Goal: Task Accomplishment & Management: Use online tool/utility

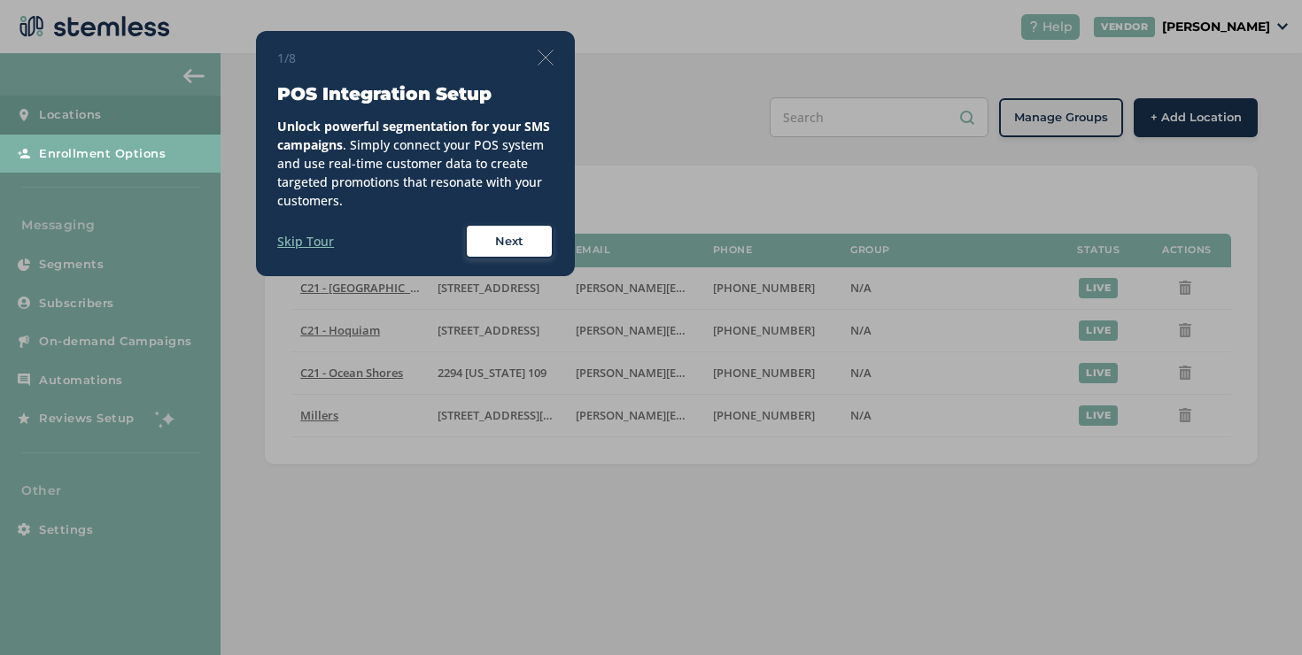
click at [544, 58] on img at bounding box center [546, 58] width 16 height 16
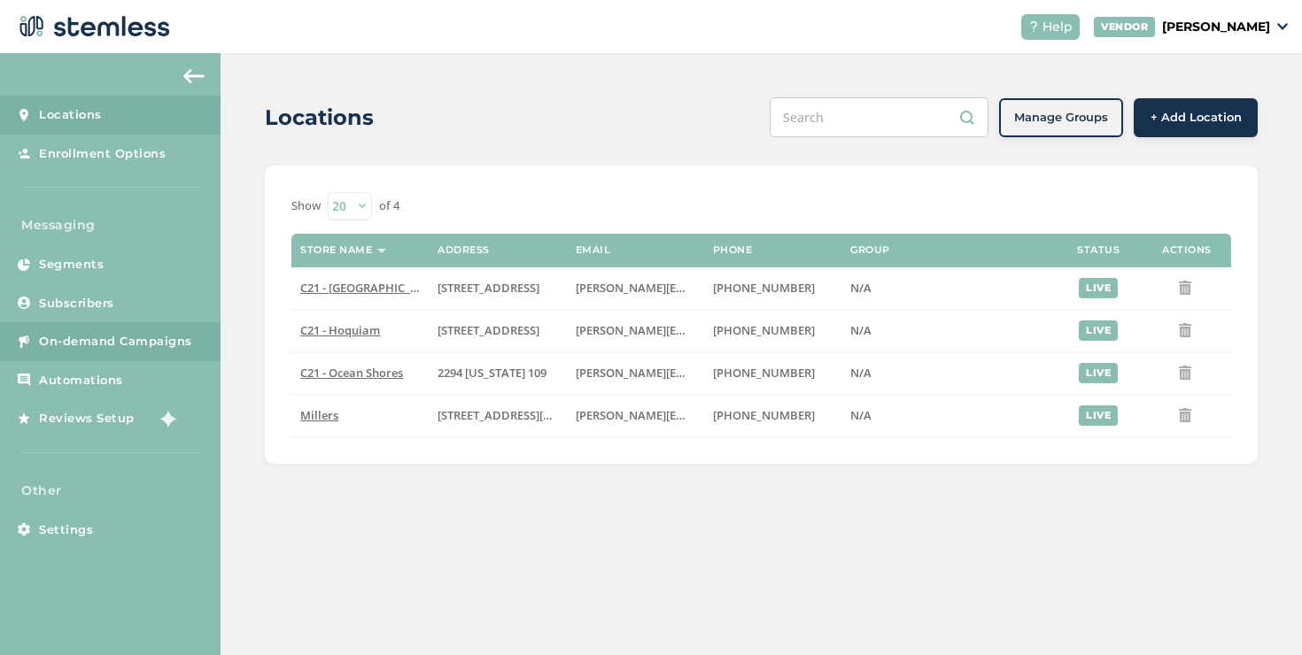
click at [189, 340] on span "On-demand Campaigns" at bounding box center [115, 342] width 153 height 18
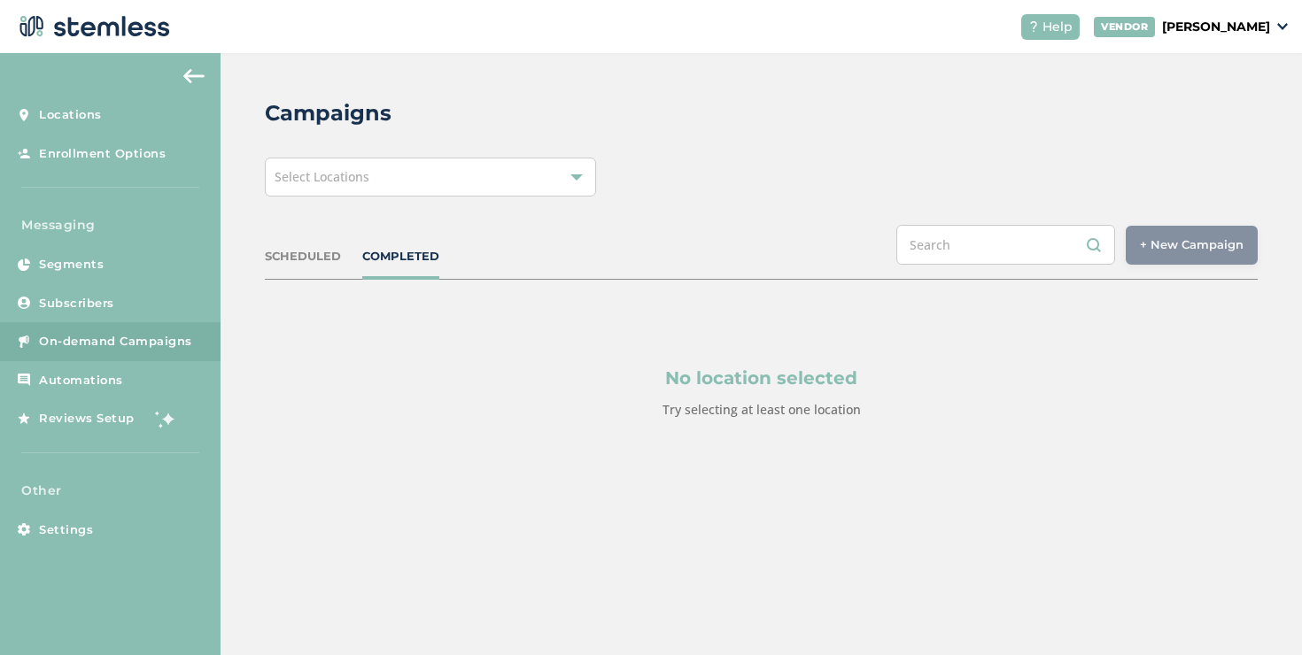
click at [378, 178] on div "Select Locations" at bounding box center [430, 177] width 331 height 39
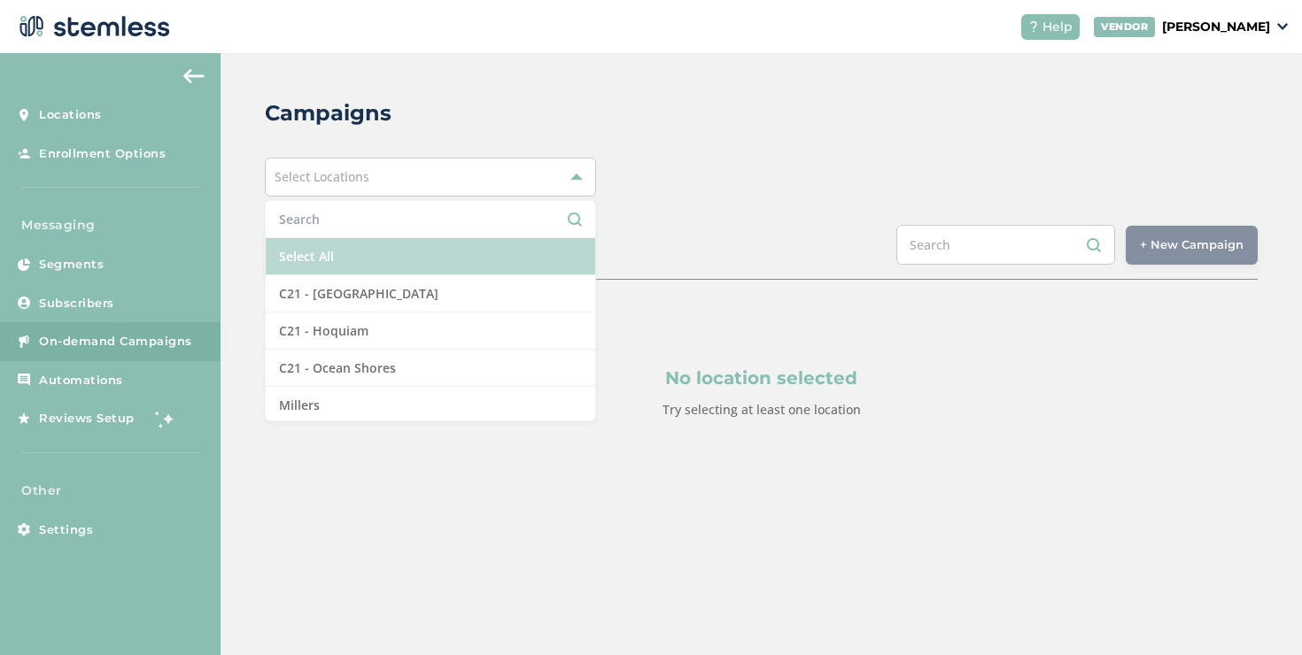
click at [310, 251] on li "Select All" at bounding box center [430, 256] width 329 height 37
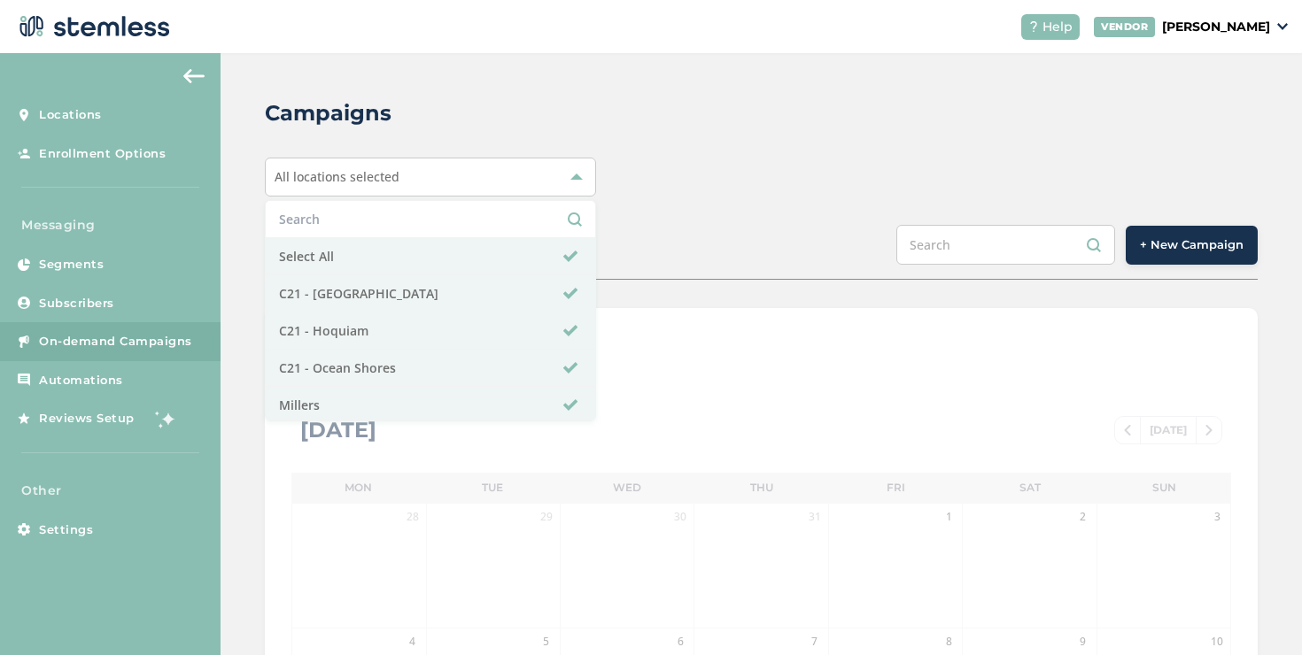
click at [654, 197] on div "Campaigns All locations selected Select All C21 - [GEOGRAPHIC_DATA] C21 - [GEOG…" at bounding box center [760, 626] width 1081 height 1146
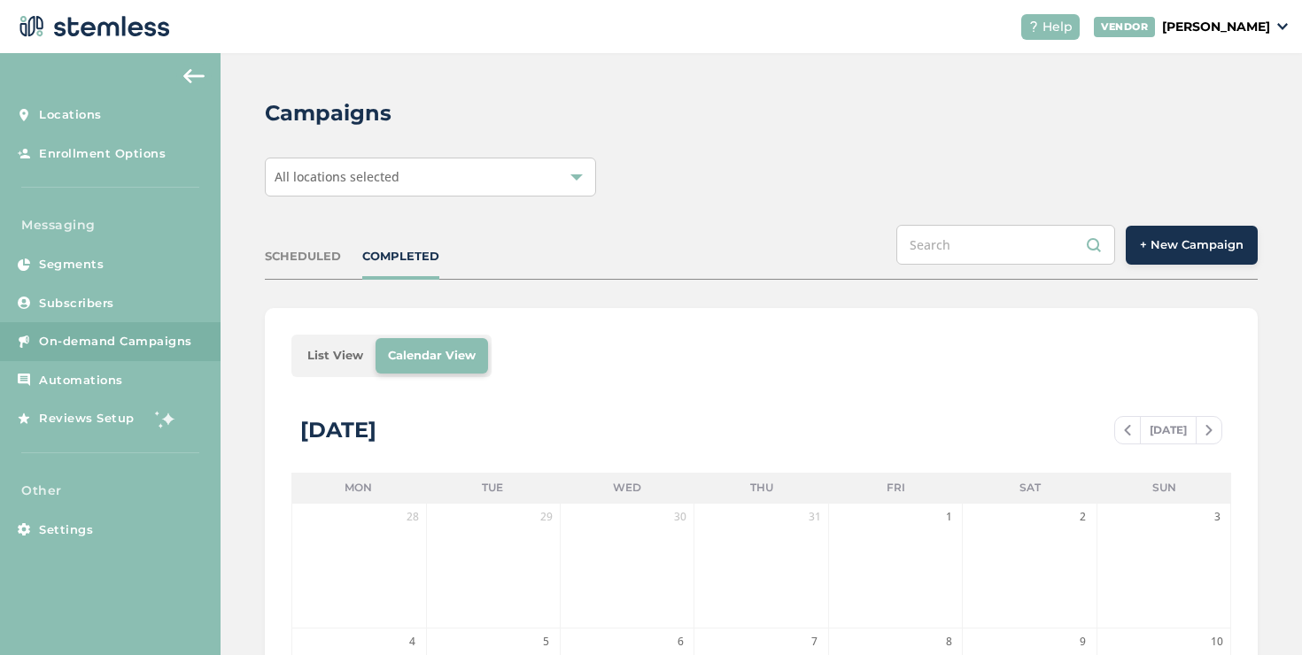
click at [1140, 249] on span "+ New Campaign" at bounding box center [1192, 245] width 104 height 18
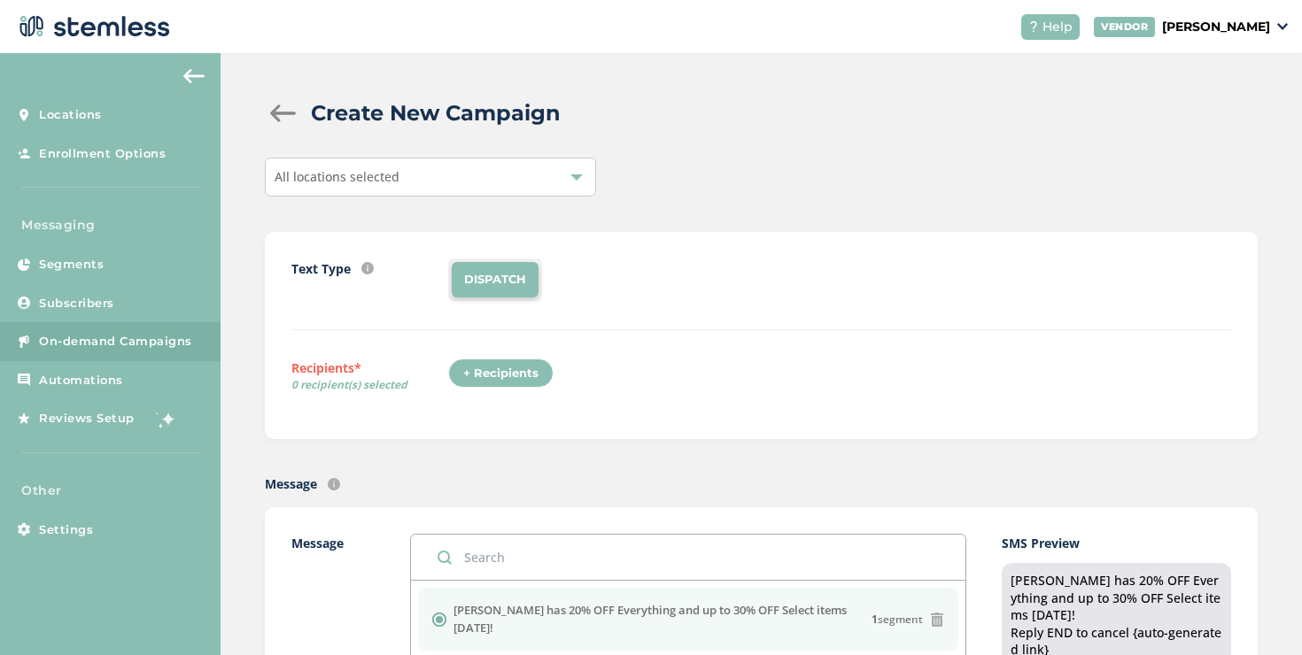
click at [499, 372] on div "+ Recipients" at bounding box center [500, 374] width 105 height 30
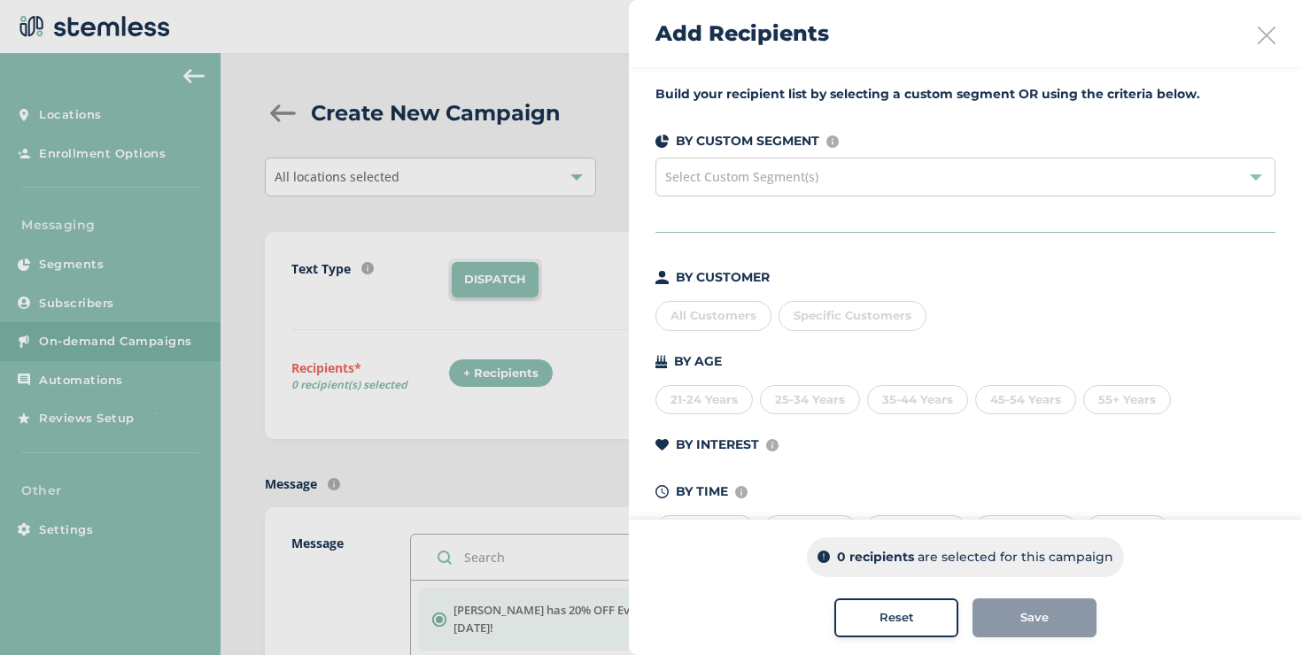
click at [769, 184] on span "Select Custom Segment(s)" at bounding box center [741, 176] width 153 height 17
click at [731, 303] on div "All Customers" at bounding box center [713, 316] width 116 height 30
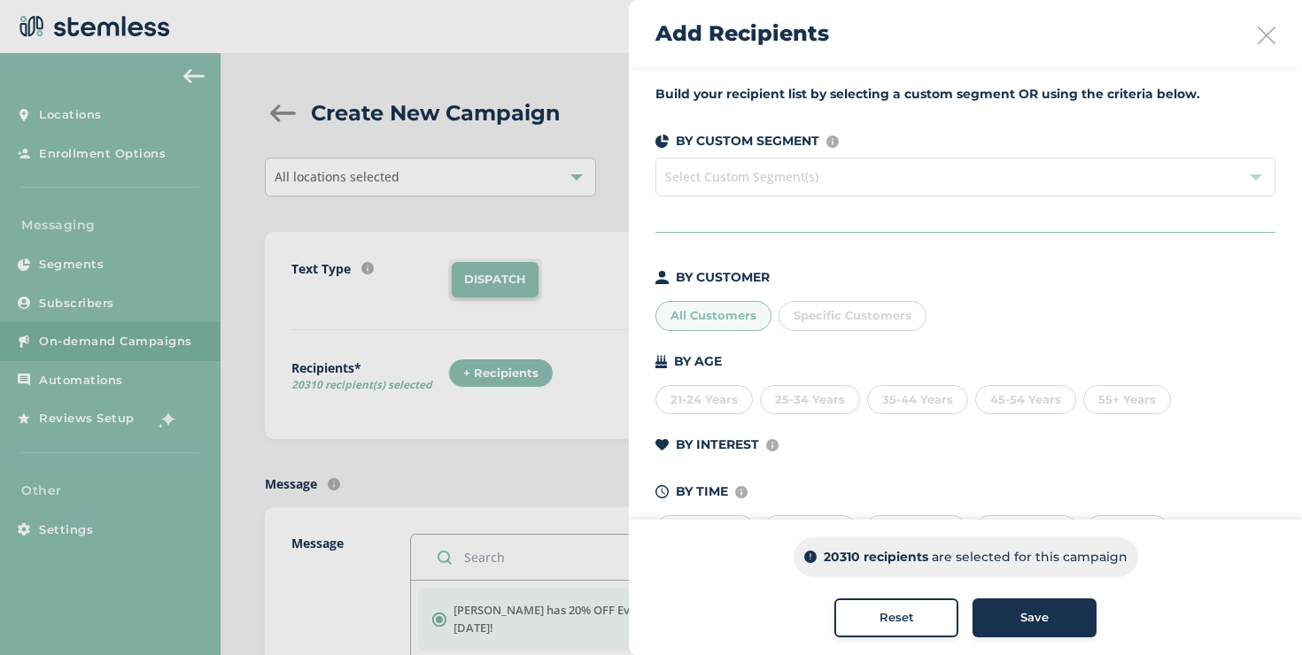
click at [683, 300] on div "All Customers Specific Customers" at bounding box center [965, 312] width 620 height 37
click at [715, 310] on div "All Customers" at bounding box center [713, 316] width 116 height 30
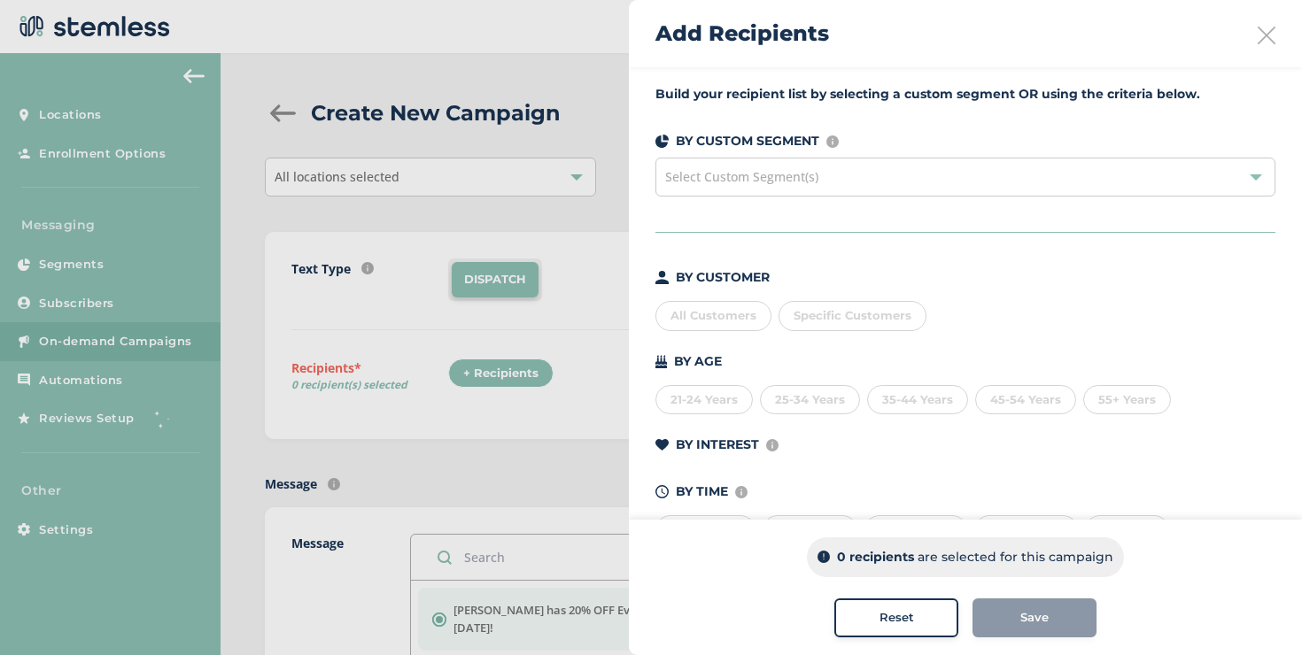
click at [810, 316] on span "Specific Customers" at bounding box center [852, 315] width 118 height 14
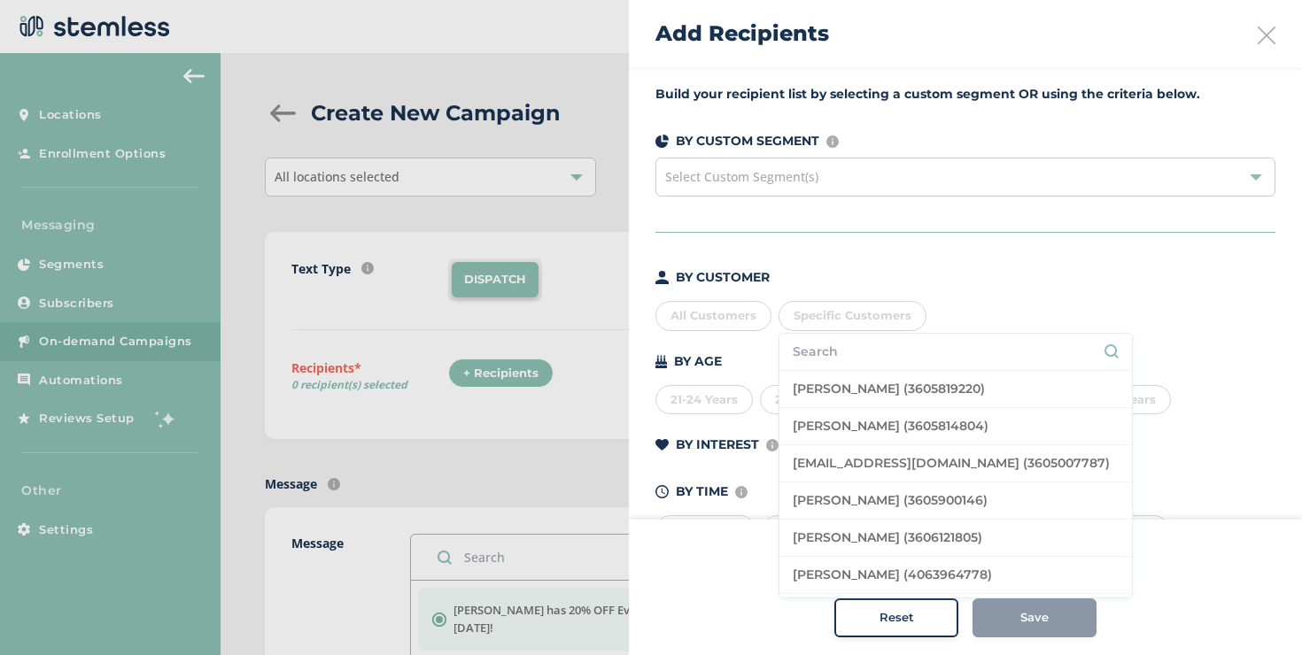
click at [824, 346] on input "text" at bounding box center [956, 352] width 326 height 19
type input "koushi"
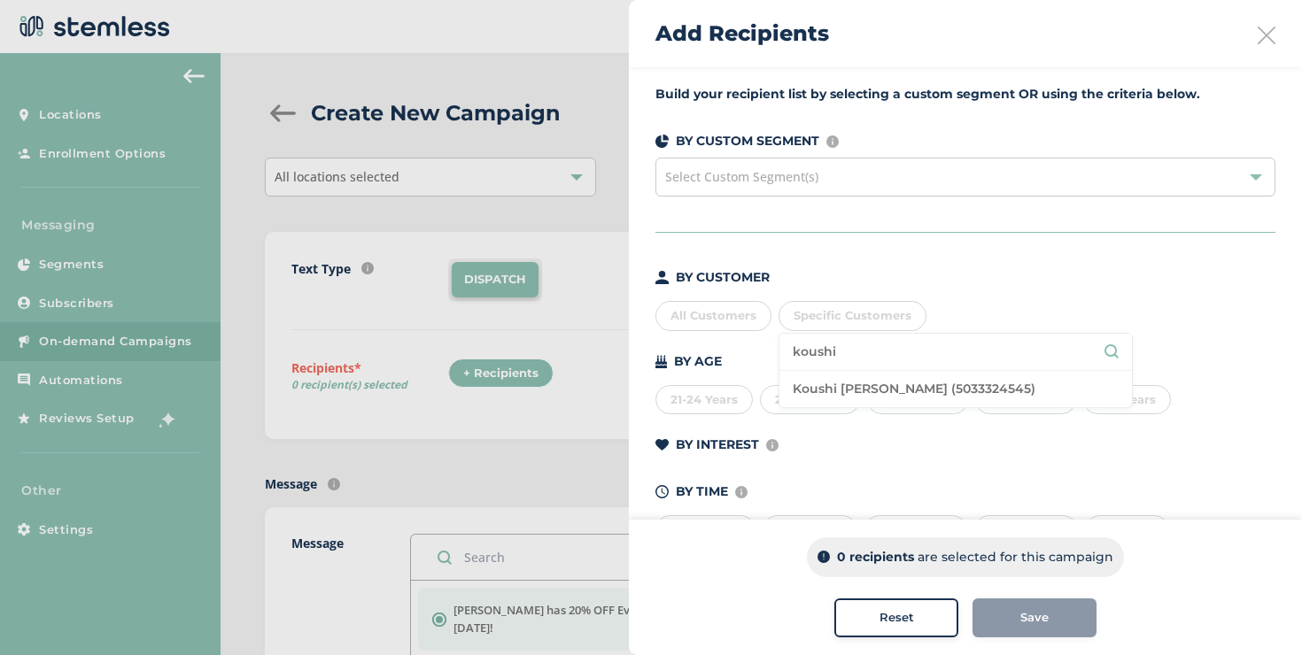
click at [1263, 35] on icon at bounding box center [1266, 36] width 18 height 18
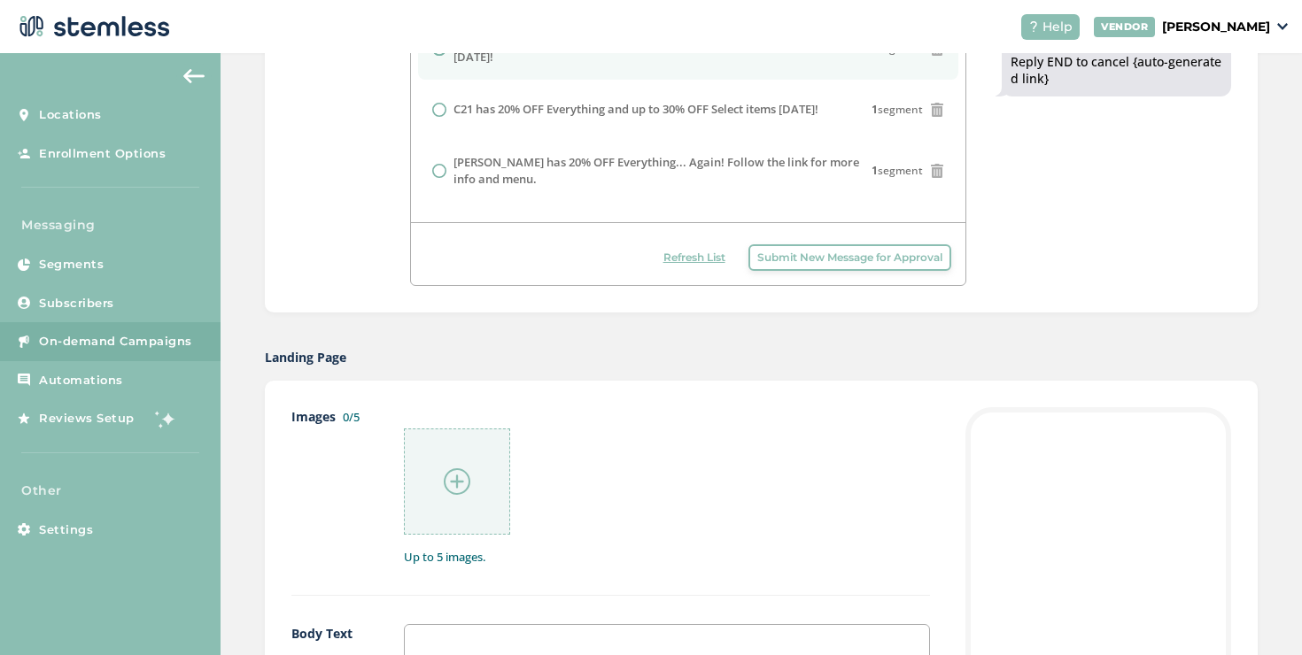
scroll to position [373, 0]
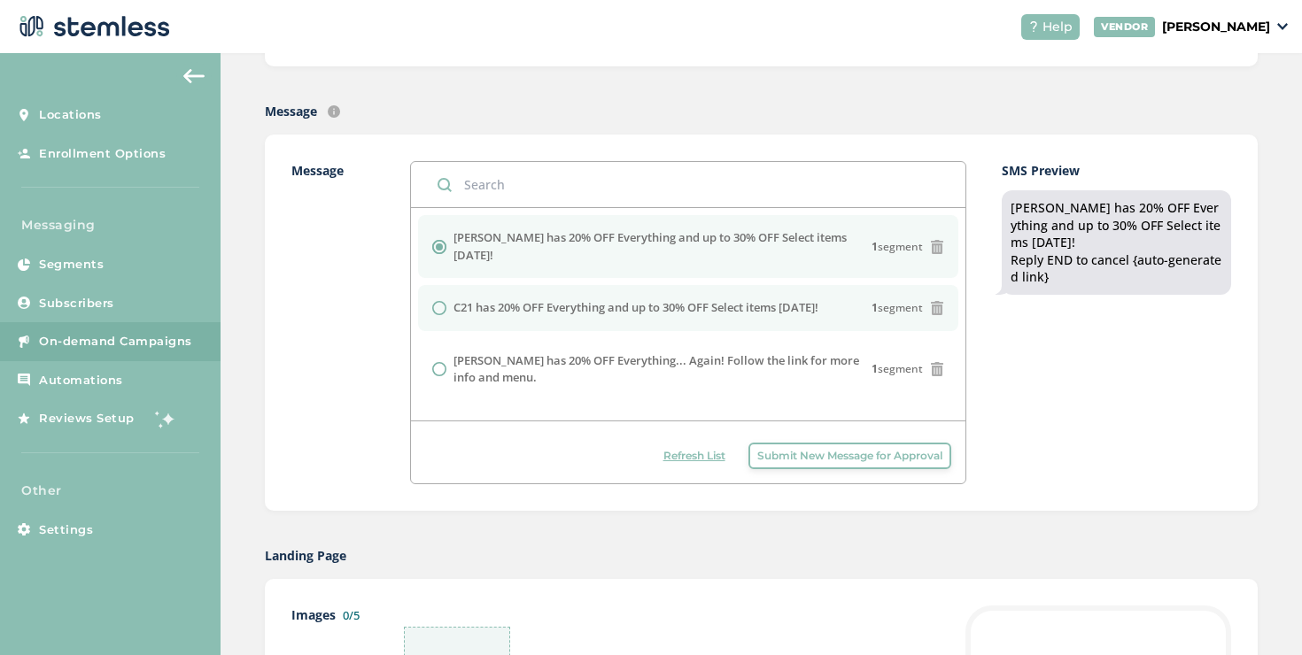
click at [704, 299] on label "C21 has 20% OFF Everything and up to 30% OFF Select items [DATE]!" at bounding box center [635, 308] width 365 height 18
radio input "false"
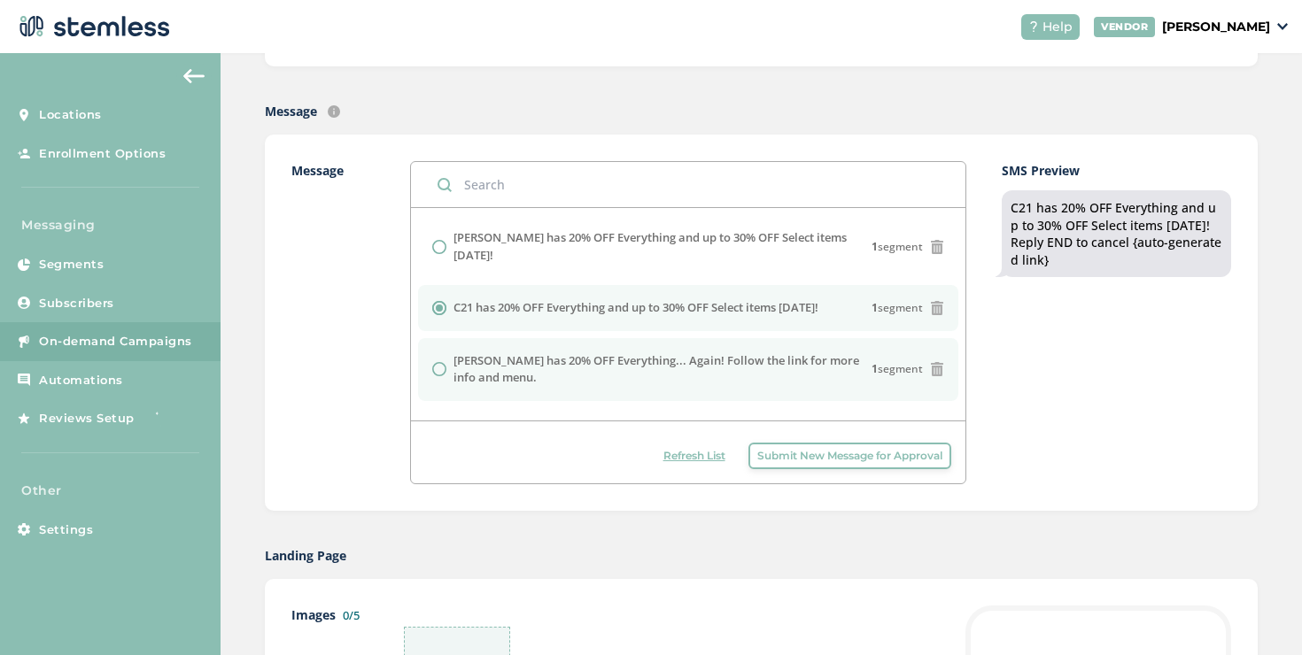
click at [708, 352] on label "[PERSON_NAME] has 20% OFF Everything... Again! Follow the link for more info an…" at bounding box center [662, 369] width 418 height 35
radio input "false"
radio input "true"
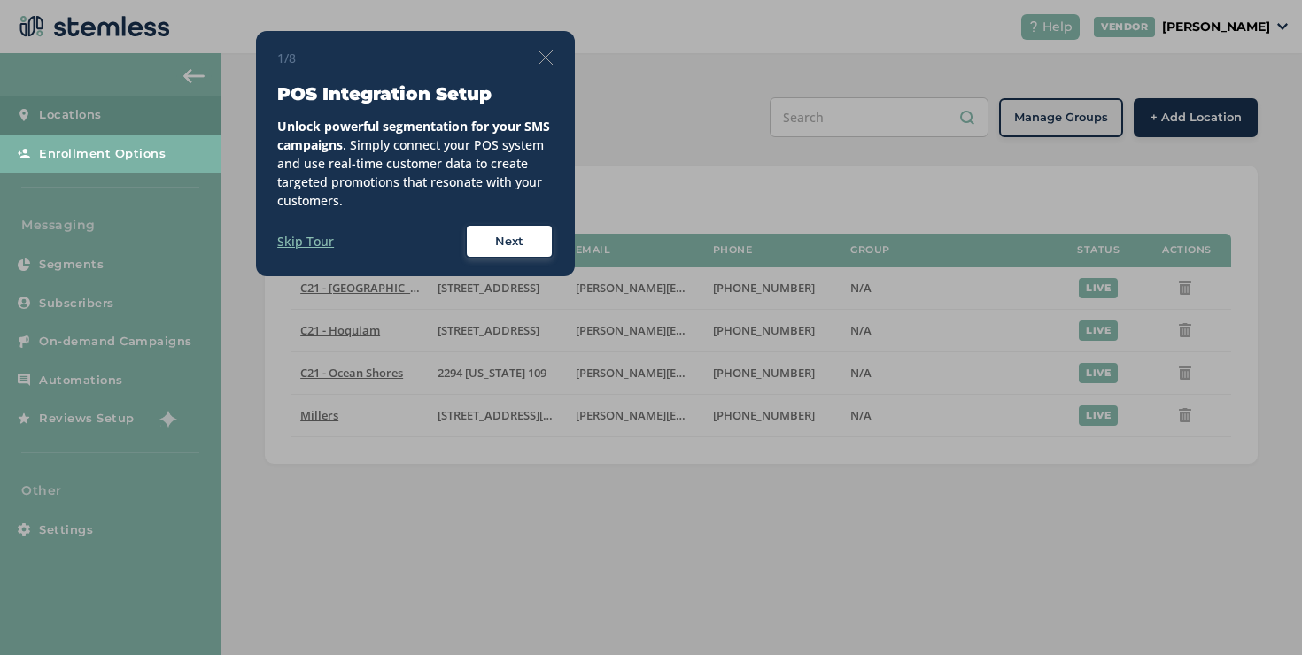
click at [553, 51] on img at bounding box center [546, 58] width 16 height 16
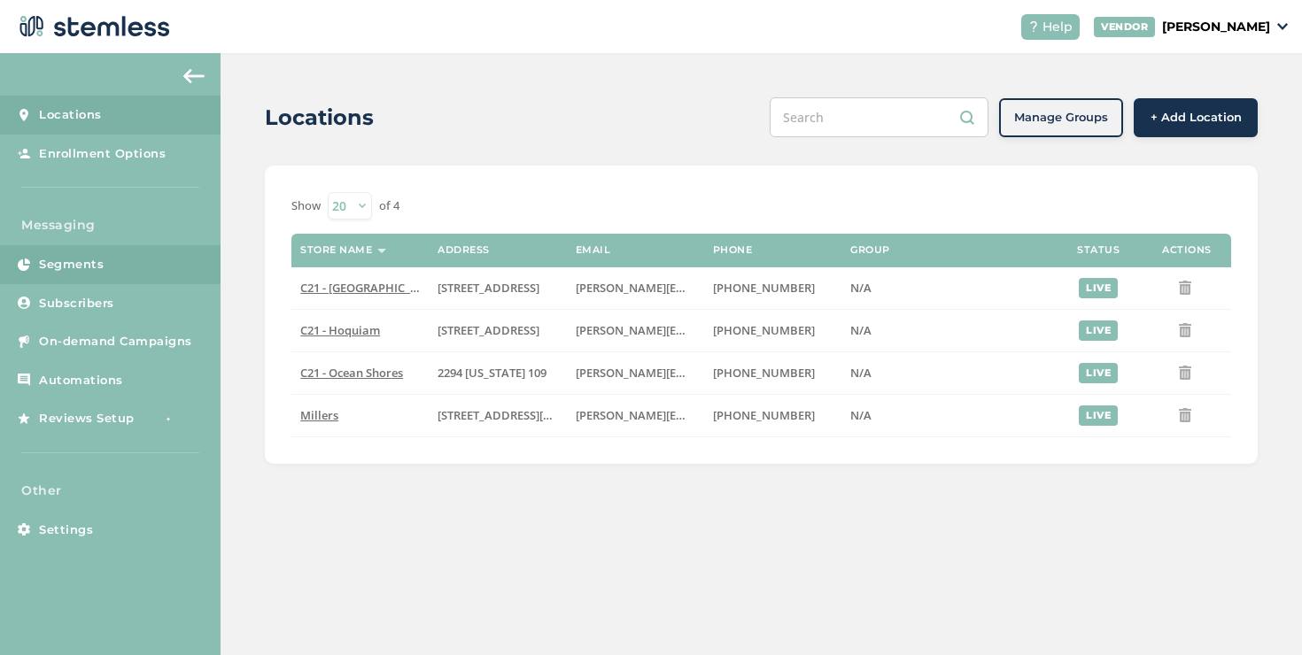
click at [126, 272] on link "Segments" at bounding box center [110, 264] width 220 height 39
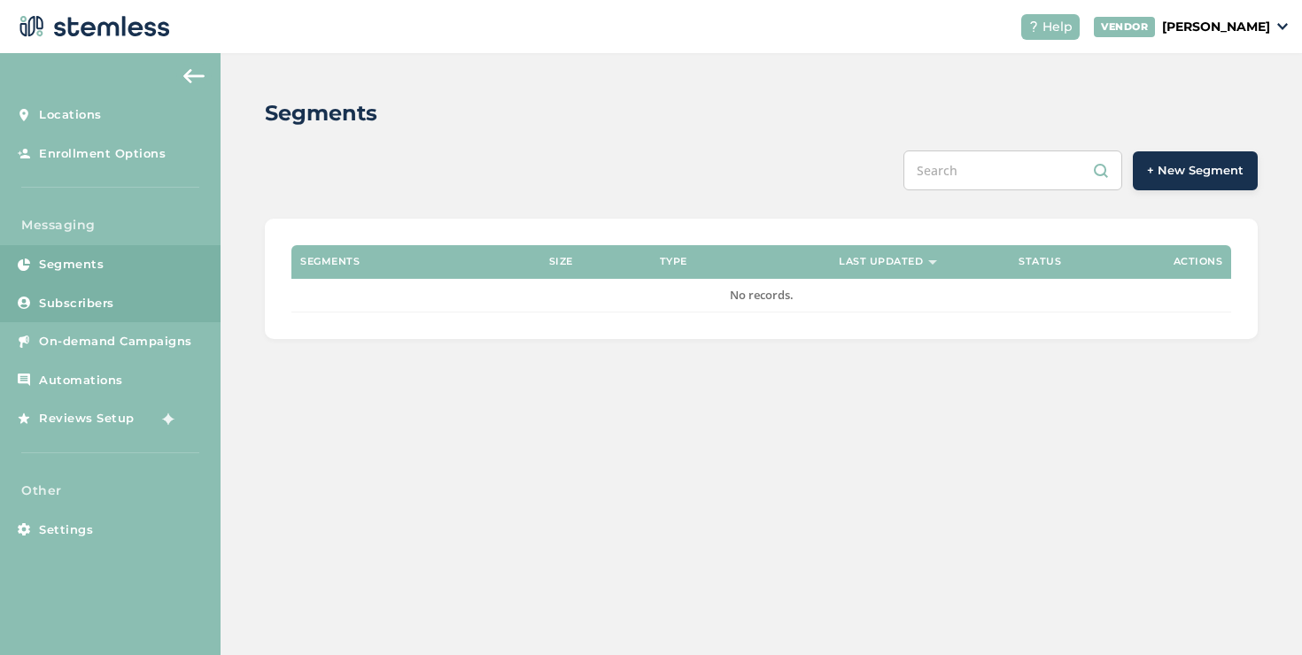
click at [128, 301] on link "Subscribers" at bounding box center [110, 303] width 220 height 39
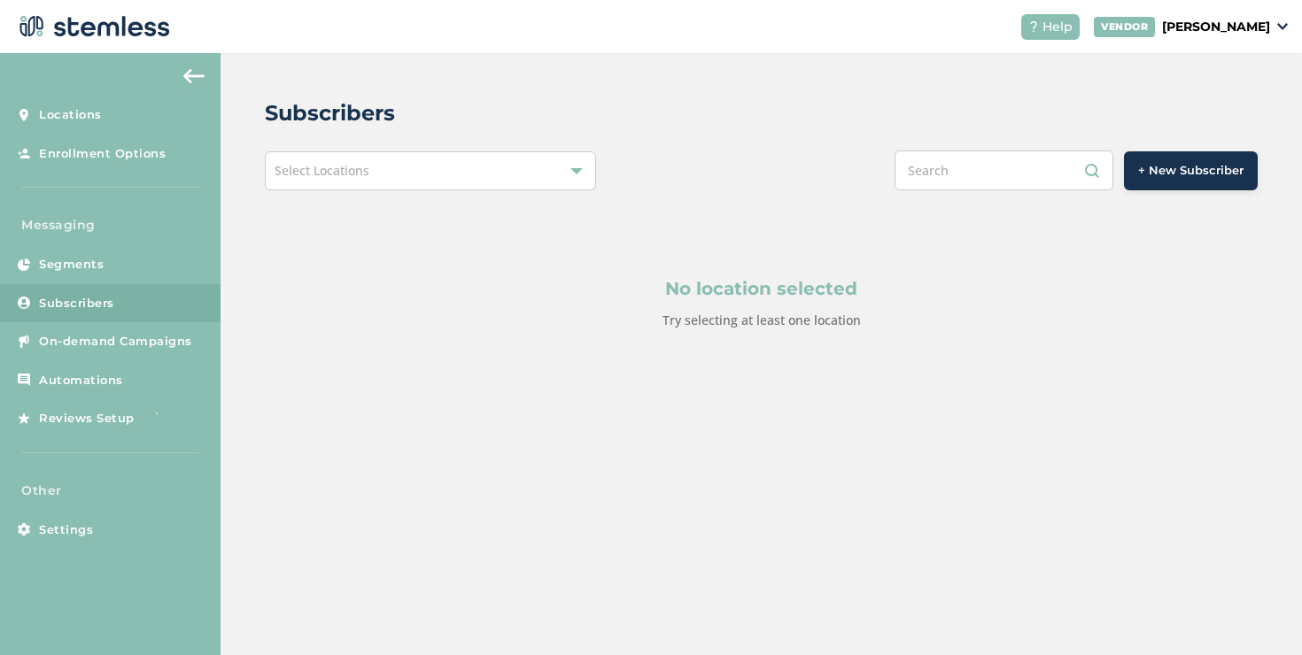
click at [360, 182] on div "Select Locations" at bounding box center [430, 170] width 331 height 39
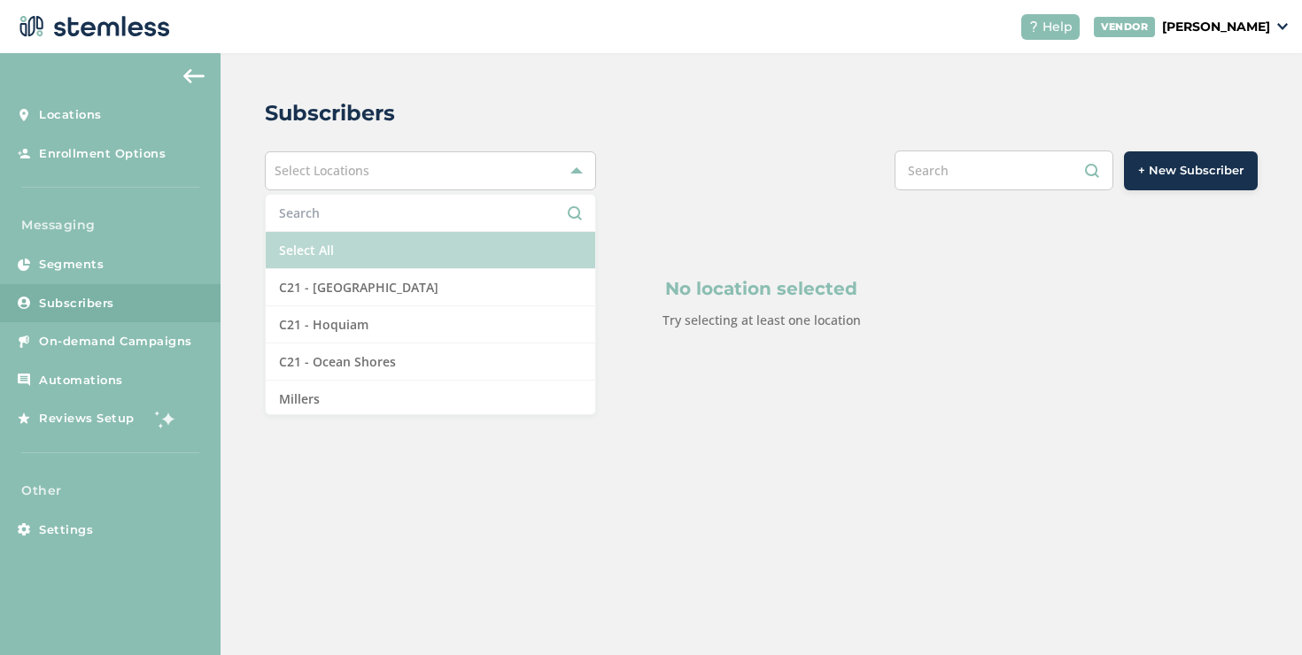
click at [292, 239] on li "Select All" at bounding box center [430, 250] width 329 height 37
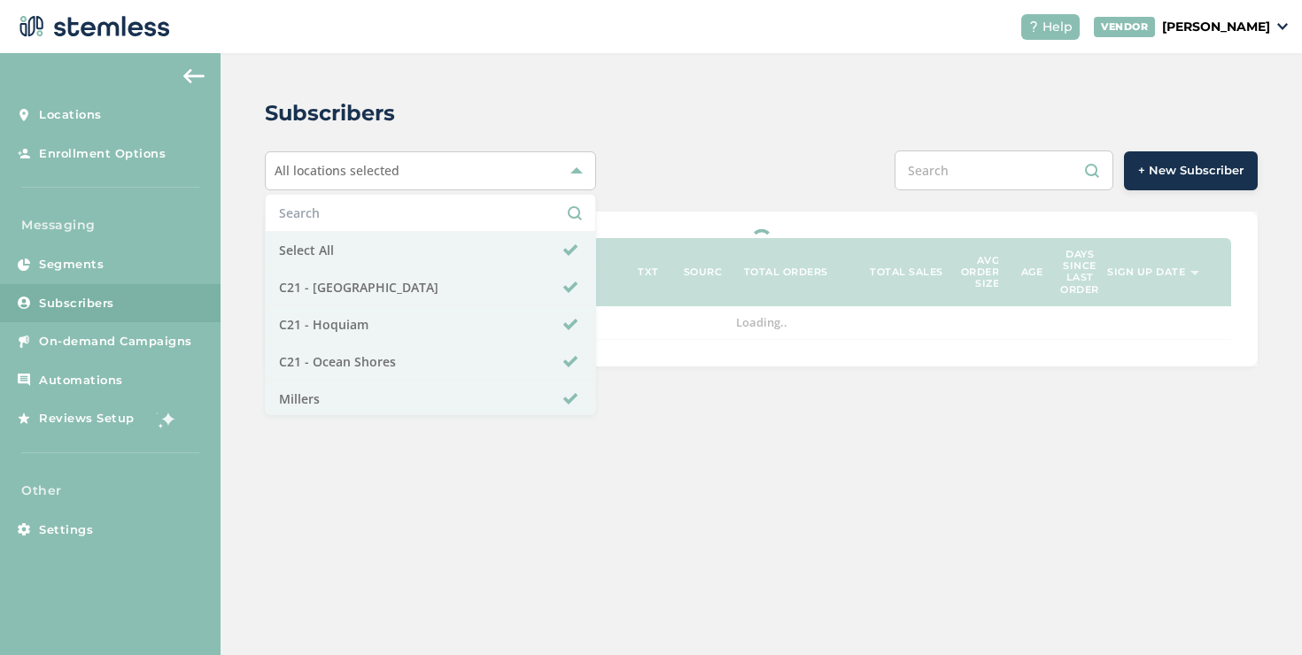
click at [679, 194] on div "Subscribers All locations selected Select All C21 - Aberdeen C21 - Hoquiam C21 …" at bounding box center [760, 232] width 1081 height 358
